Goal: Obtain resource: Download file/media

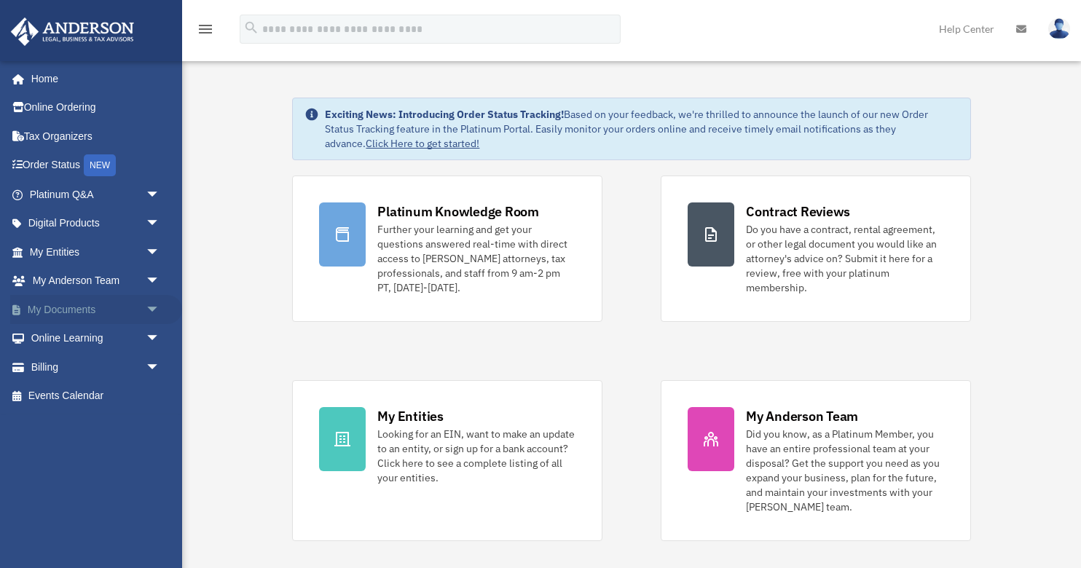
click at [89, 309] on link "My Documents arrow_drop_down" at bounding box center [96, 309] width 172 height 29
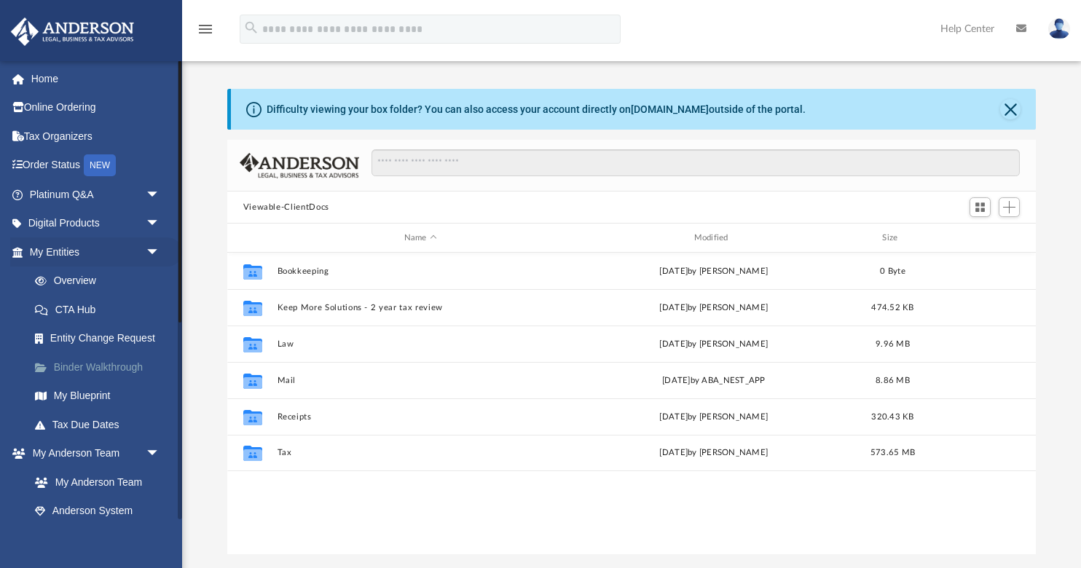
scroll to position [331, 808]
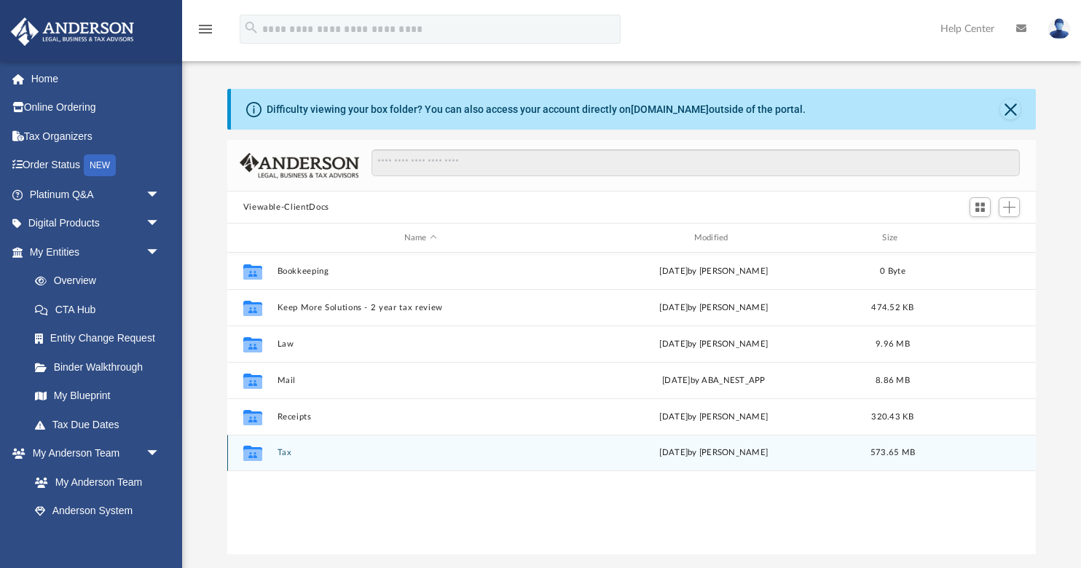
click at [283, 454] on button "Tax" at bounding box center [420, 452] width 287 height 9
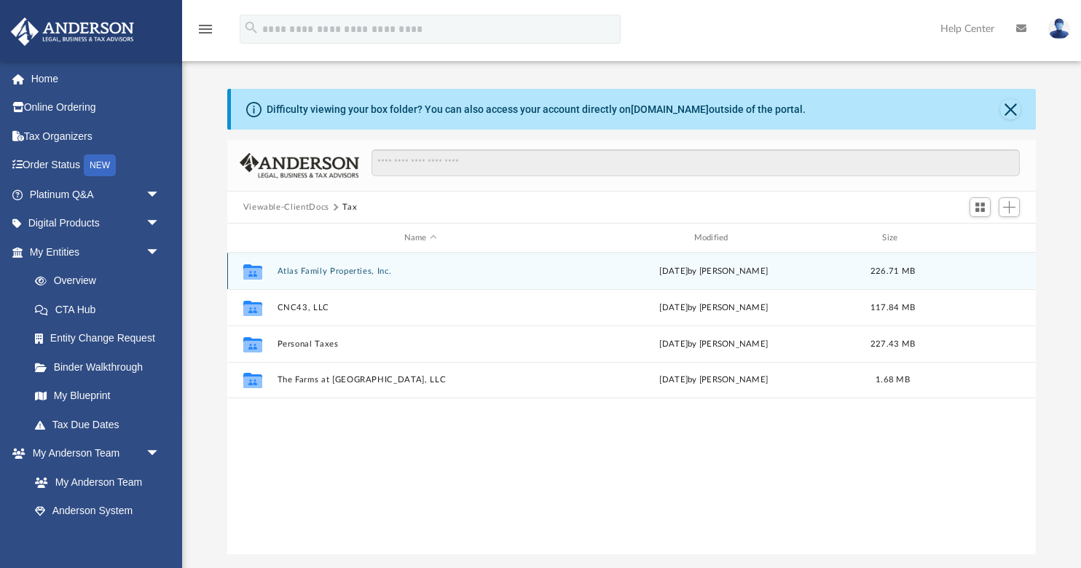
click at [324, 271] on button "Atlas Family Properties, Inc." at bounding box center [420, 271] width 287 height 9
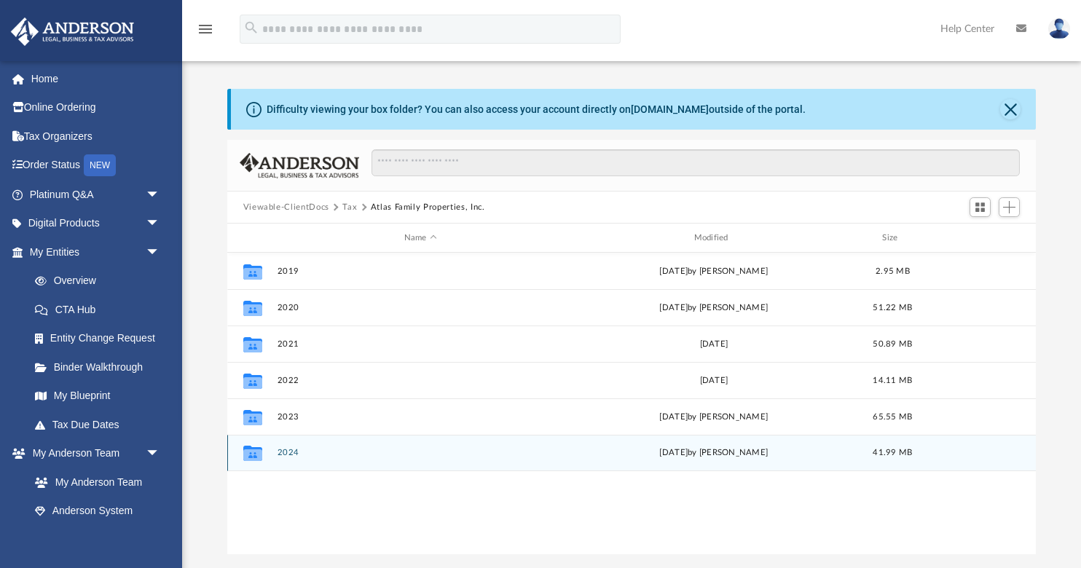
click at [286, 456] on button "2024" at bounding box center [420, 452] width 287 height 9
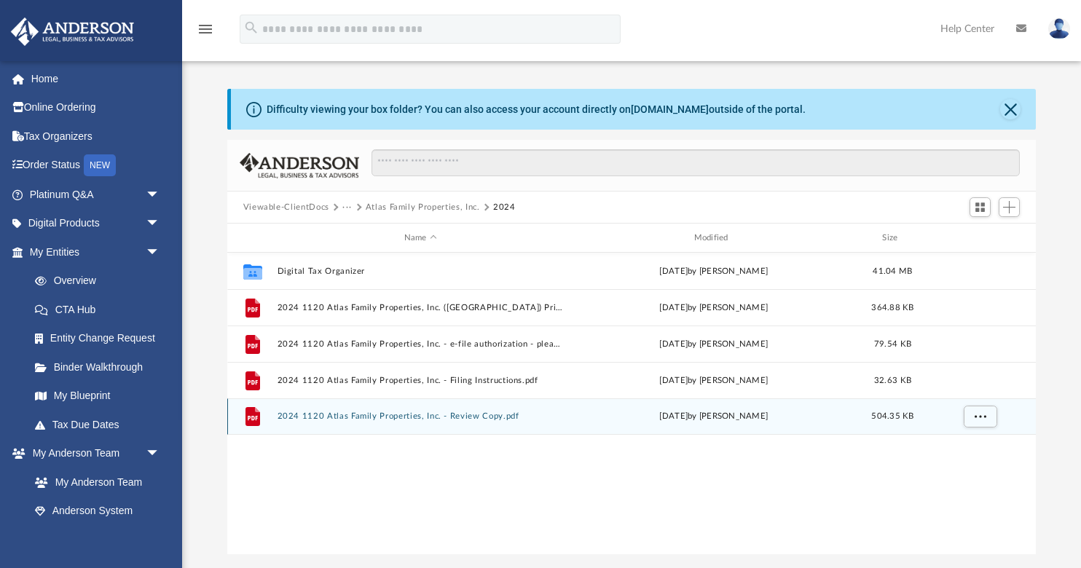
click at [391, 420] on button "2024 1120 Atlas Family Properties, Inc. - Review Copy.pdf" at bounding box center [420, 415] width 287 height 9
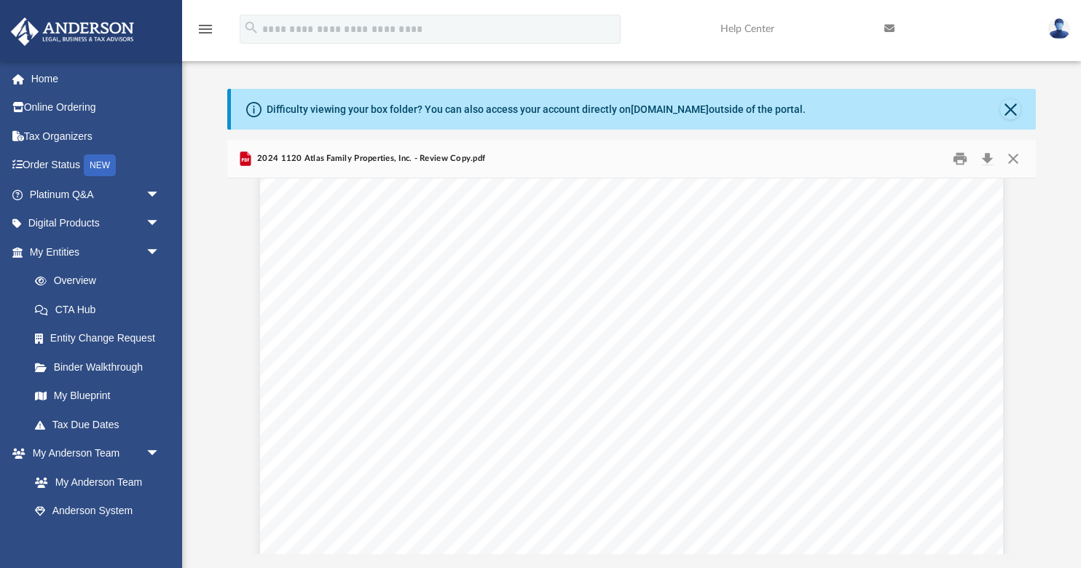
scroll to position [9677, 0]
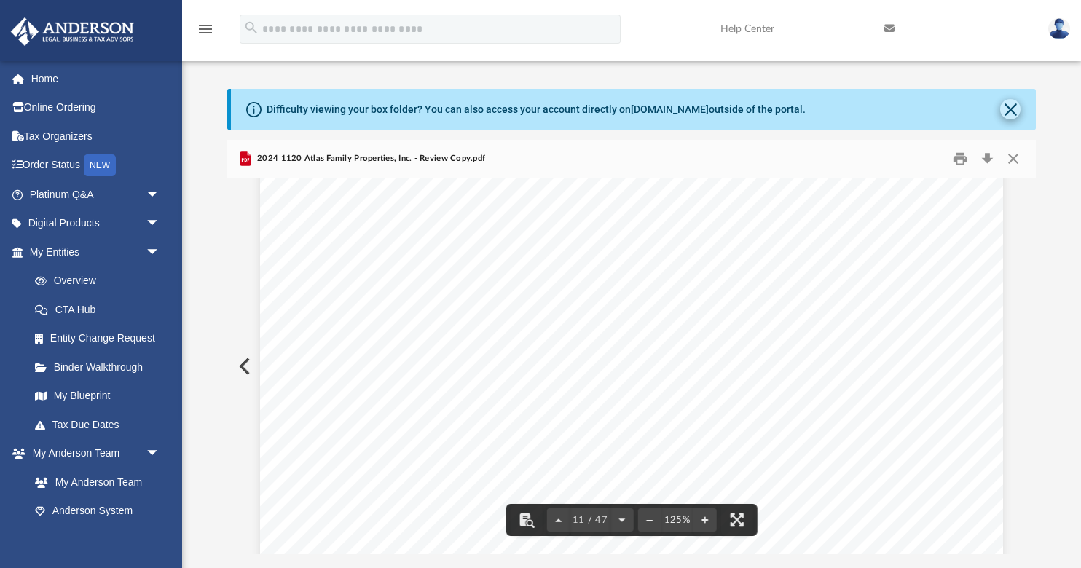
click at [1011, 110] on button "Close" at bounding box center [1010, 109] width 20 height 20
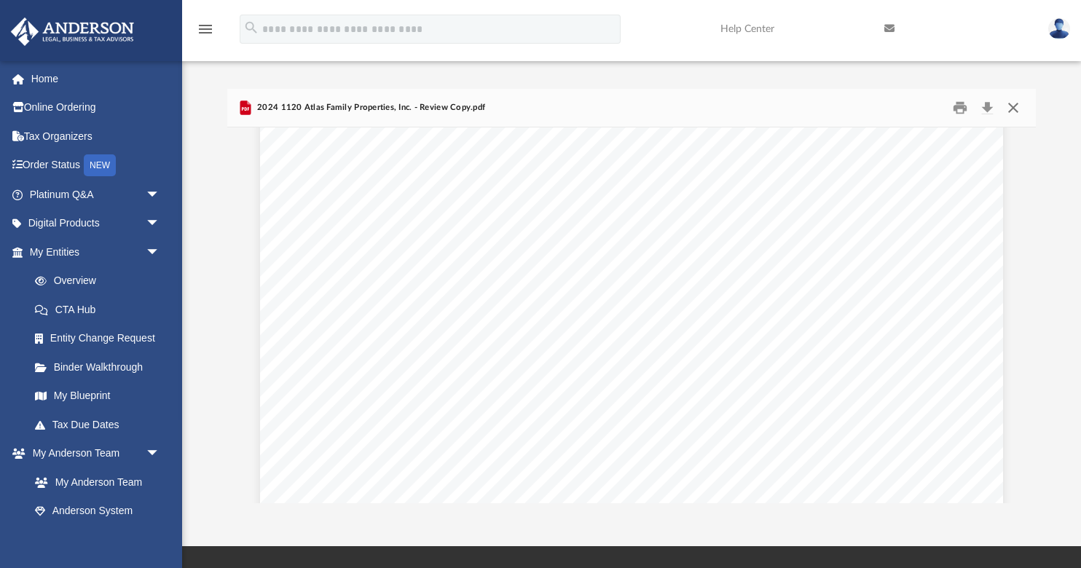
click at [1011, 109] on button "Close" at bounding box center [1013, 108] width 26 height 23
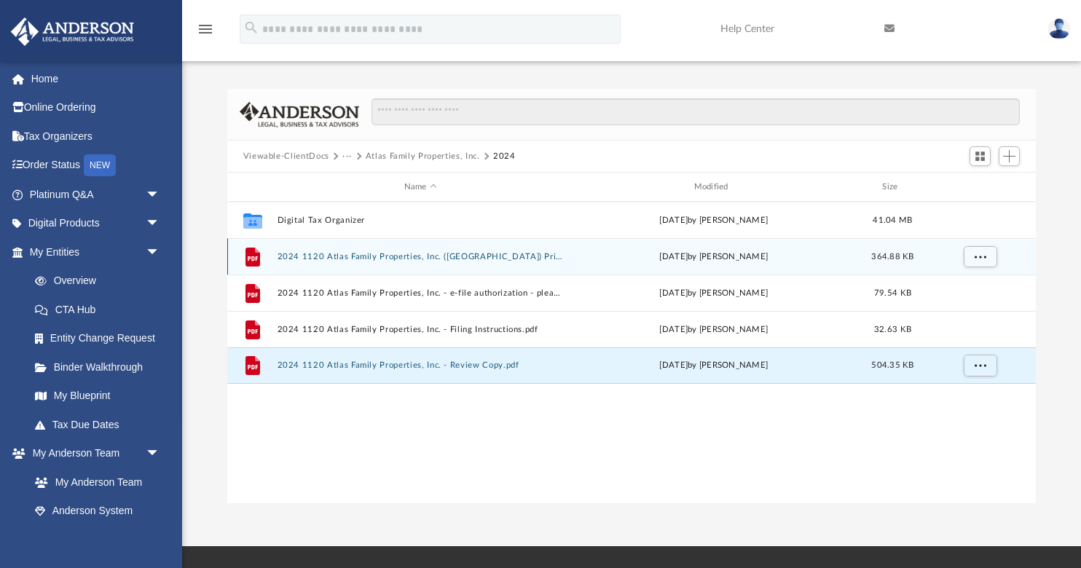
click at [377, 257] on button "2024 1120 Atlas Family Properties, Inc. (NY) Print, Sign, Mail.pdf" at bounding box center [420, 256] width 287 height 9
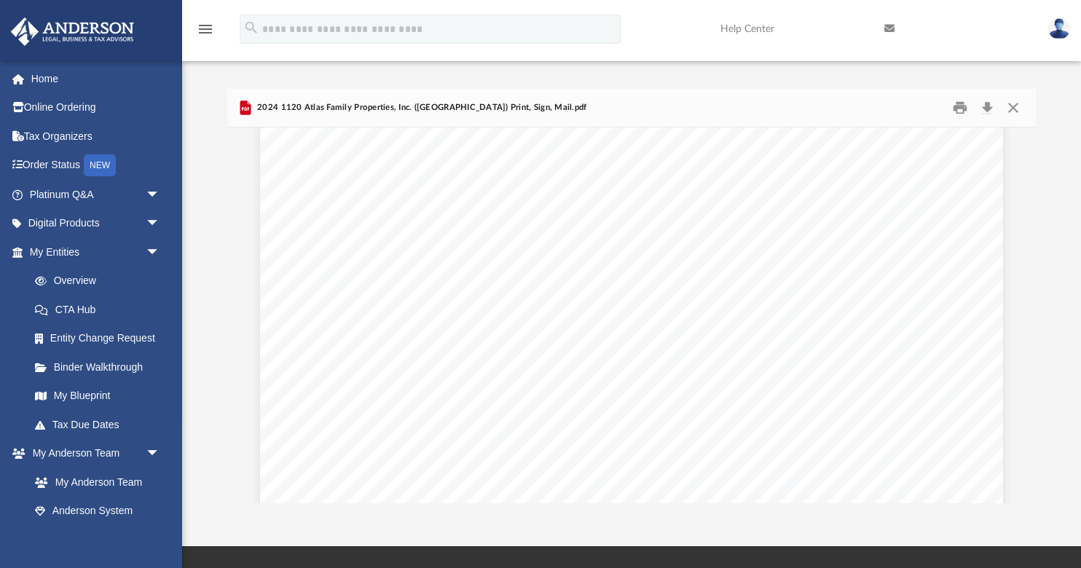
scroll to position [3191, 0]
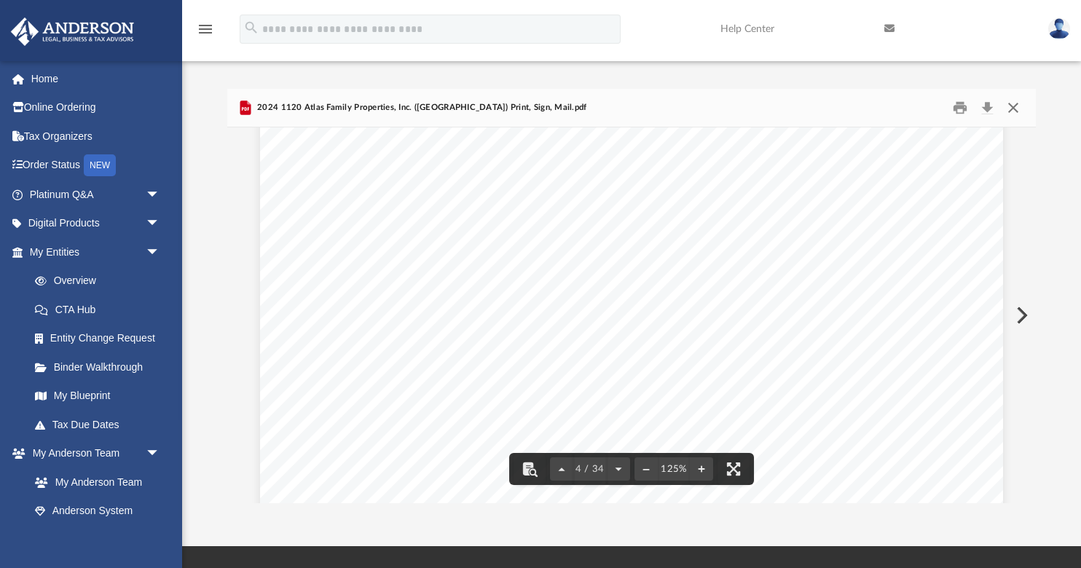
click at [1012, 103] on button "Close" at bounding box center [1013, 108] width 26 height 23
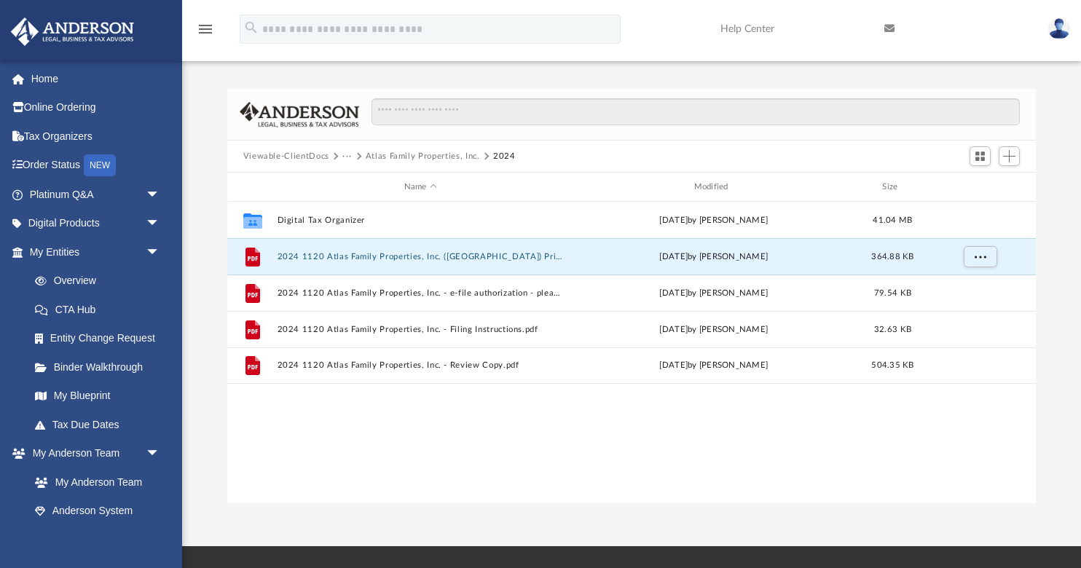
click at [421, 157] on button "Atlas Family Properties, Inc." at bounding box center [423, 156] width 114 height 13
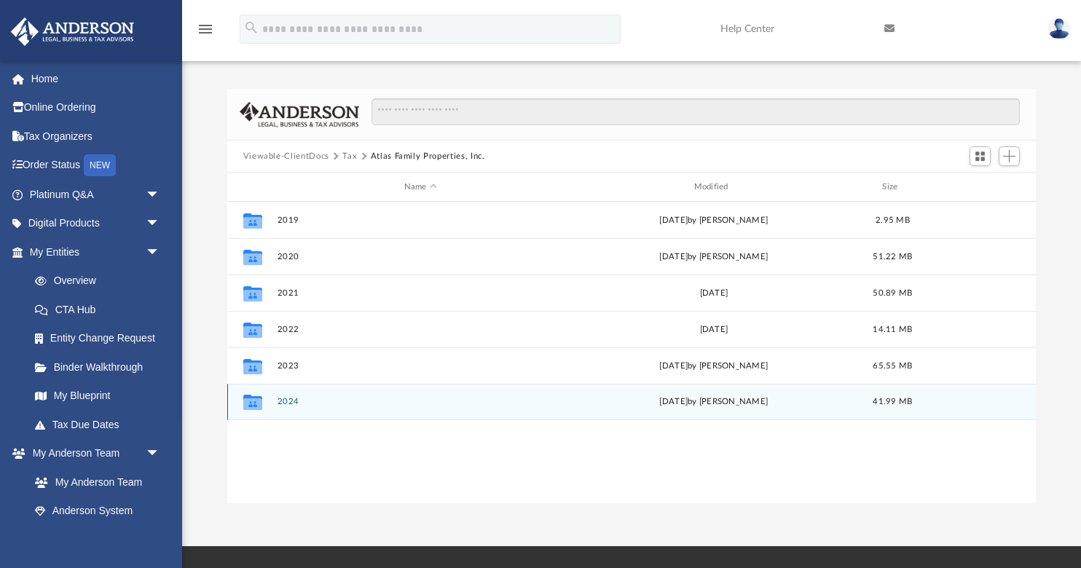
click at [287, 401] on button "2024" at bounding box center [420, 401] width 287 height 9
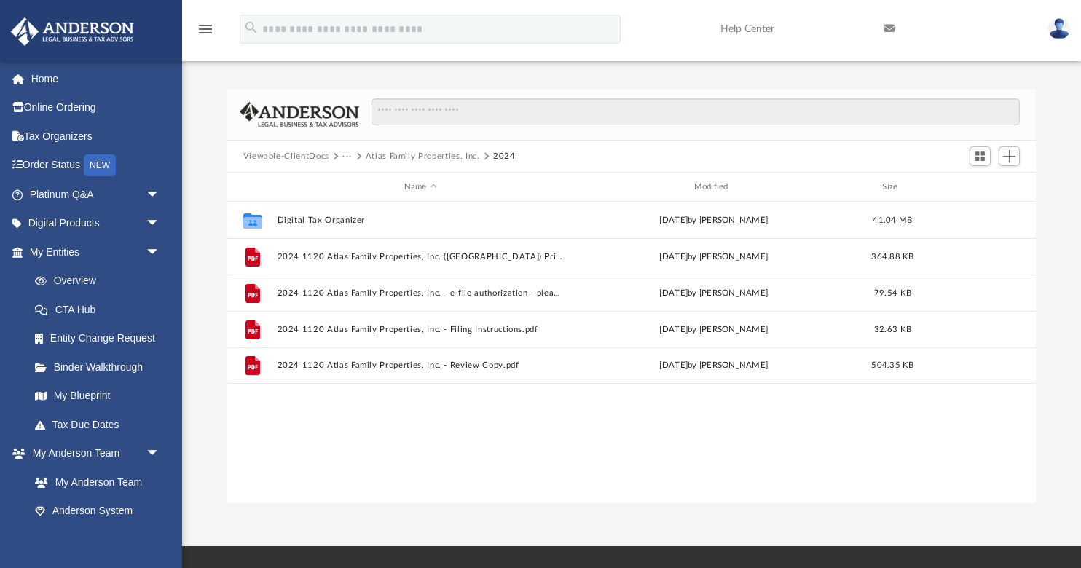
click at [303, 157] on button "Viewable-ClientDocs" at bounding box center [286, 156] width 86 height 13
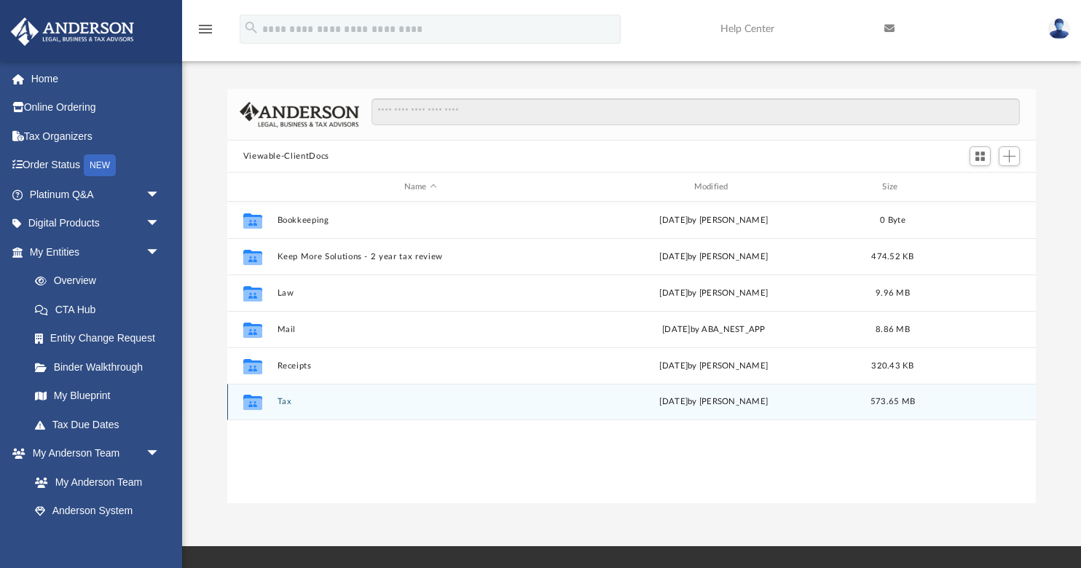
click at [283, 403] on button "Tax" at bounding box center [420, 401] width 287 height 9
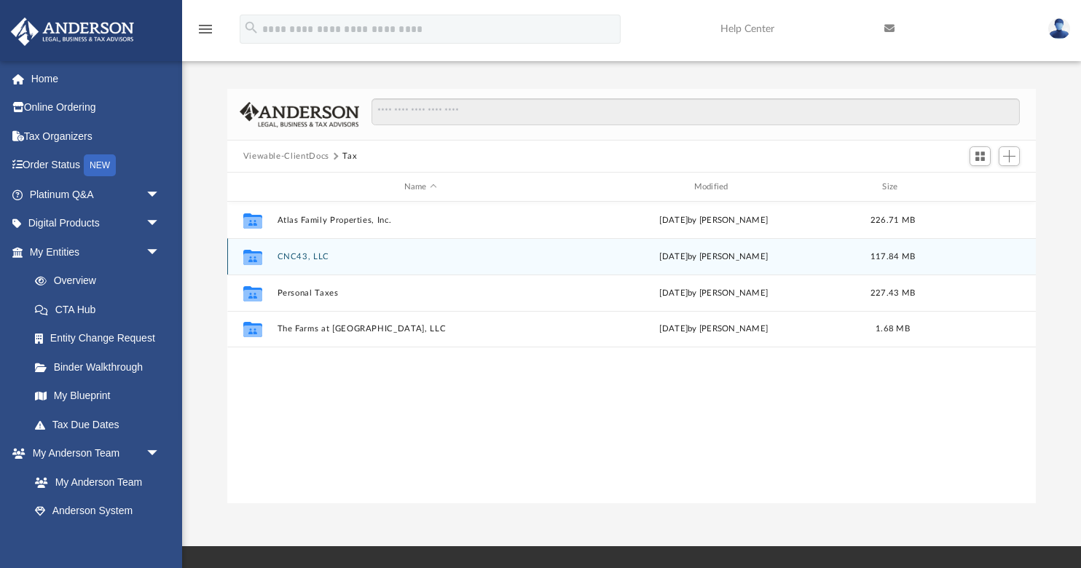
click at [309, 260] on button "CNC43, LLC" at bounding box center [420, 256] width 287 height 9
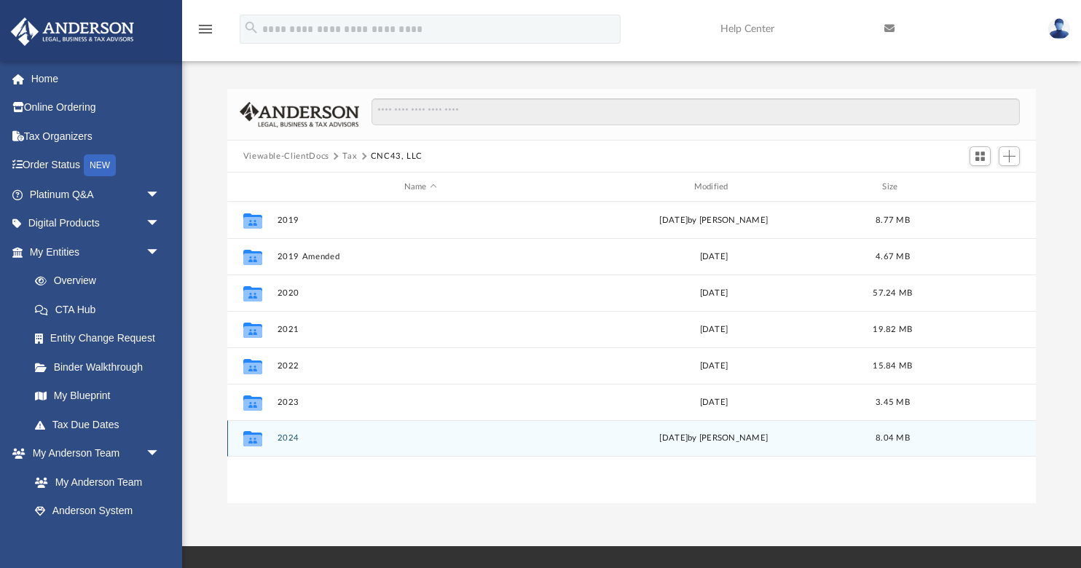
click at [286, 438] on button "2024" at bounding box center [420, 437] width 287 height 9
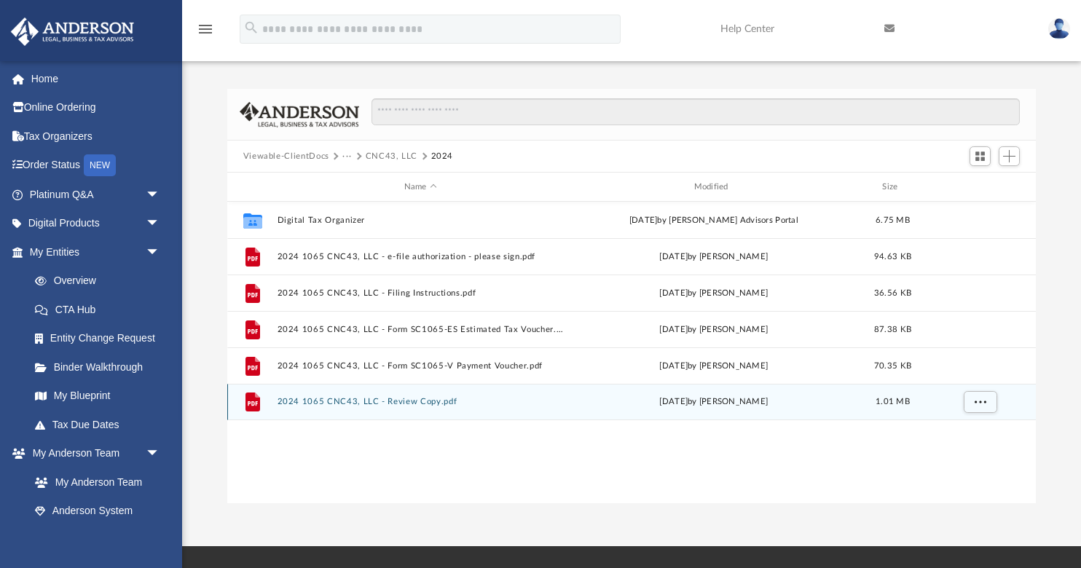
click at [297, 404] on button "2024 1065 CNC43, LLC - Review Copy.pdf" at bounding box center [420, 401] width 287 height 9
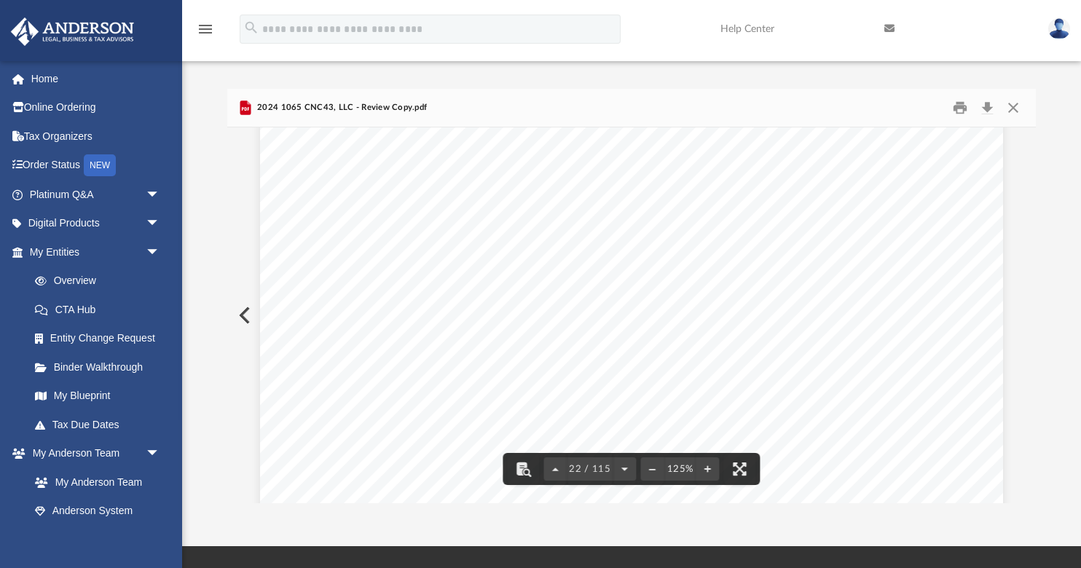
scroll to position [20933, 0]
click at [1021, 106] on button "Close" at bounding box center [1013, 108] width 26 height 23
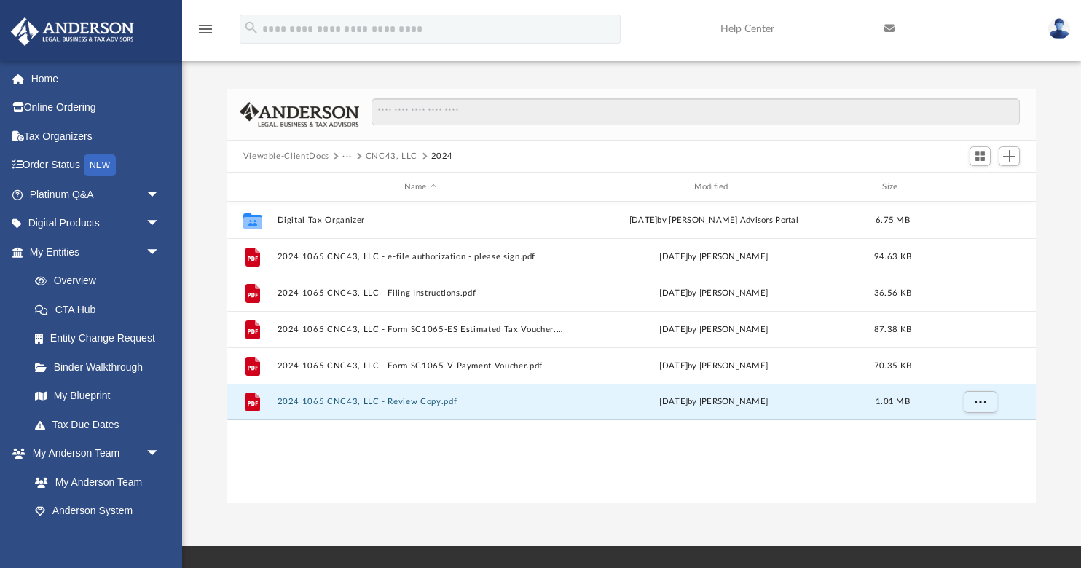
click at [302, 154] on button "Viewable-ClientDocs" at bounding box center [286, 156] width 86 height 13
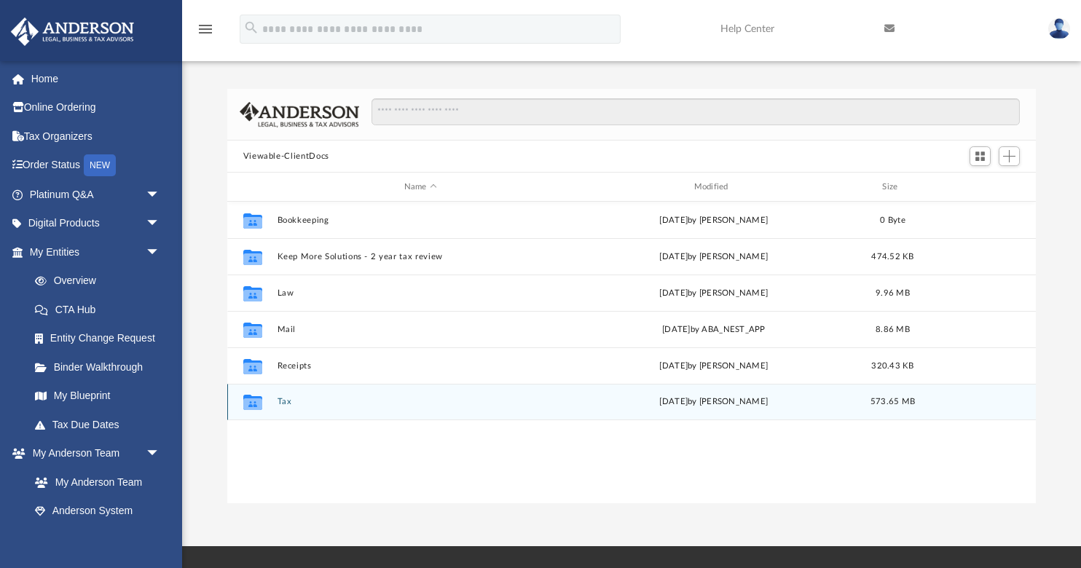
click at [283, 401] on button "Tax" at bounding box center [420, 401] width 287 height 9
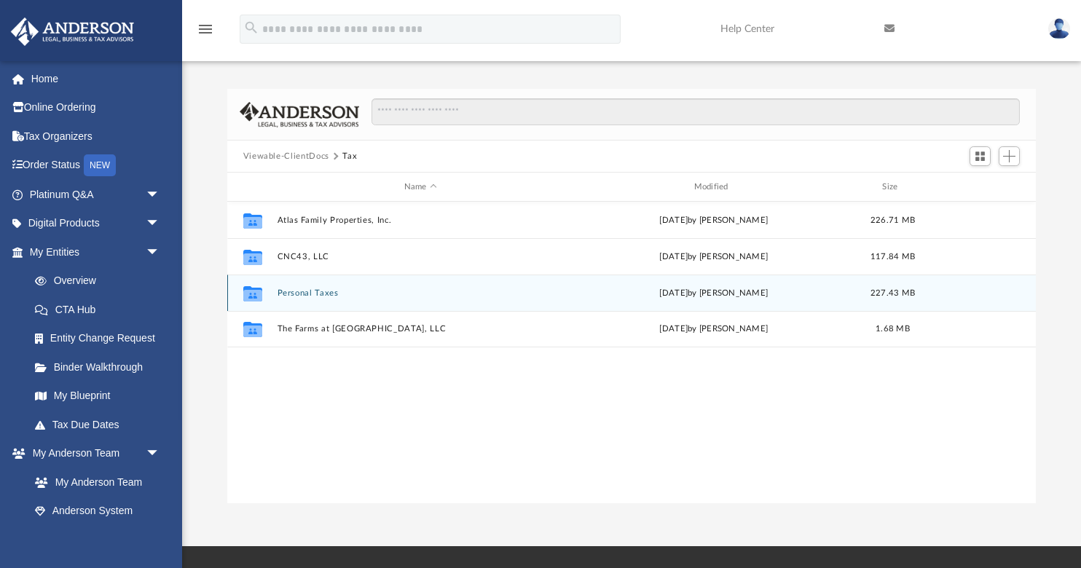
click at [296, 291] on button "Personal Taxes" at bounding box center [420, 292] width 287 height 9
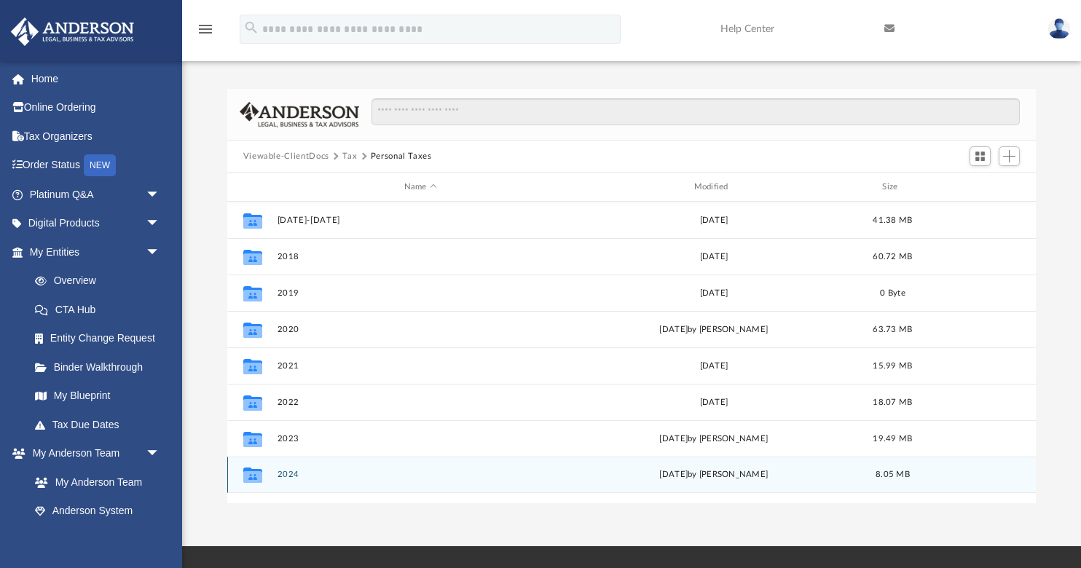
click at [292, 471] on button "2024" at bounding box center [420, 474] width 287 height 9
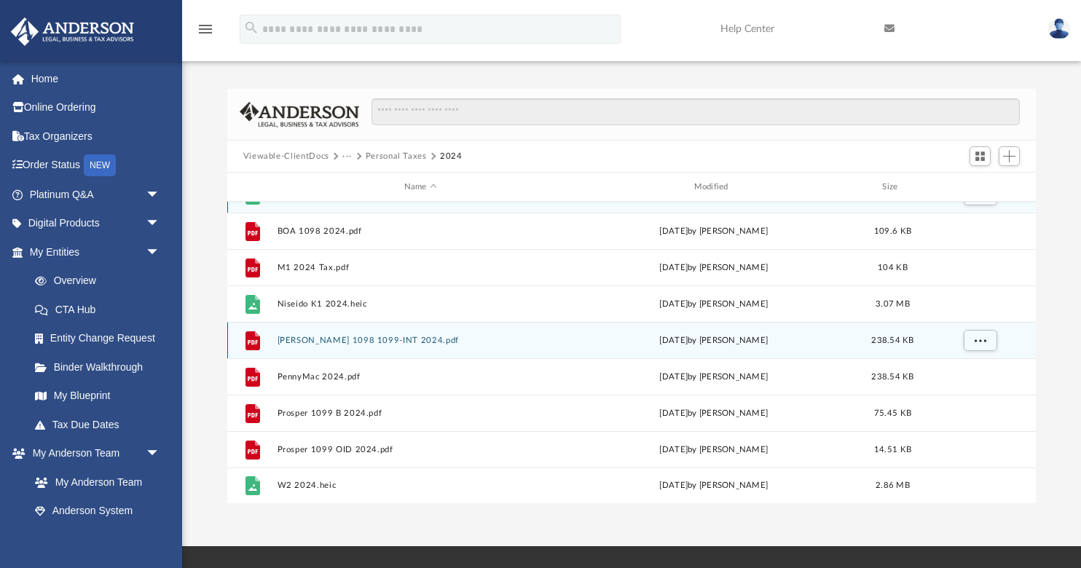
scroll to position [25, 0]
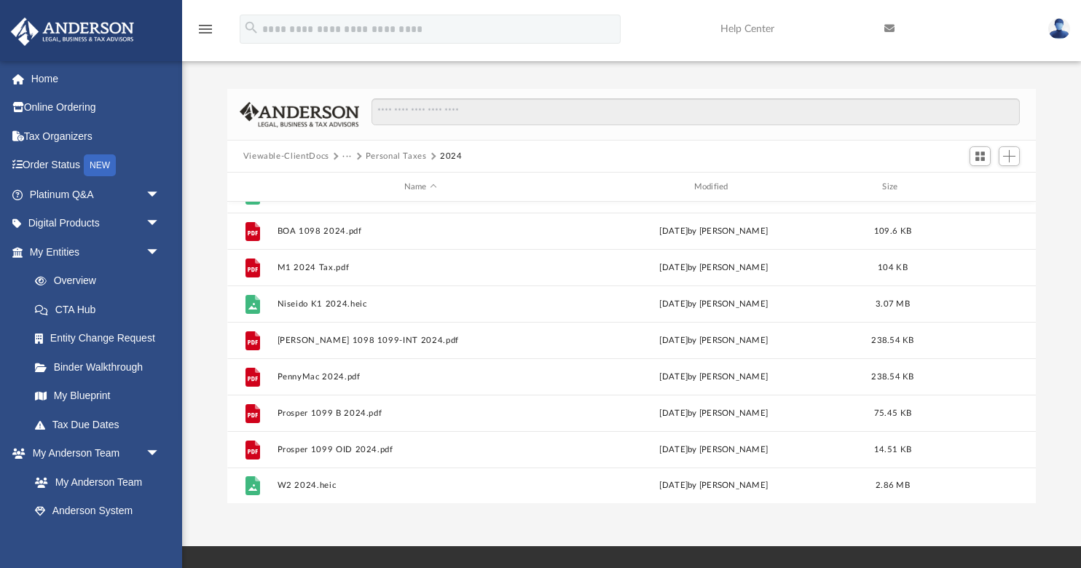
click at [284, 156] on button "Viewable-ClientDocs" at bounding box center [286, 156] width 86 height 13
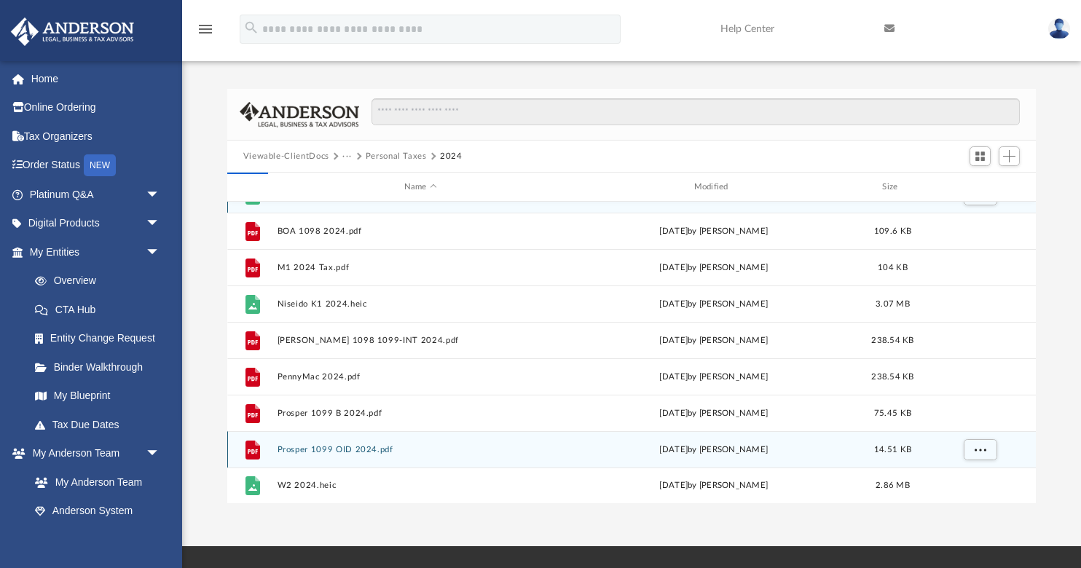
scroll to position [0, 0]
